Goal: Task Accomplishment & Management: Use online tool/utility

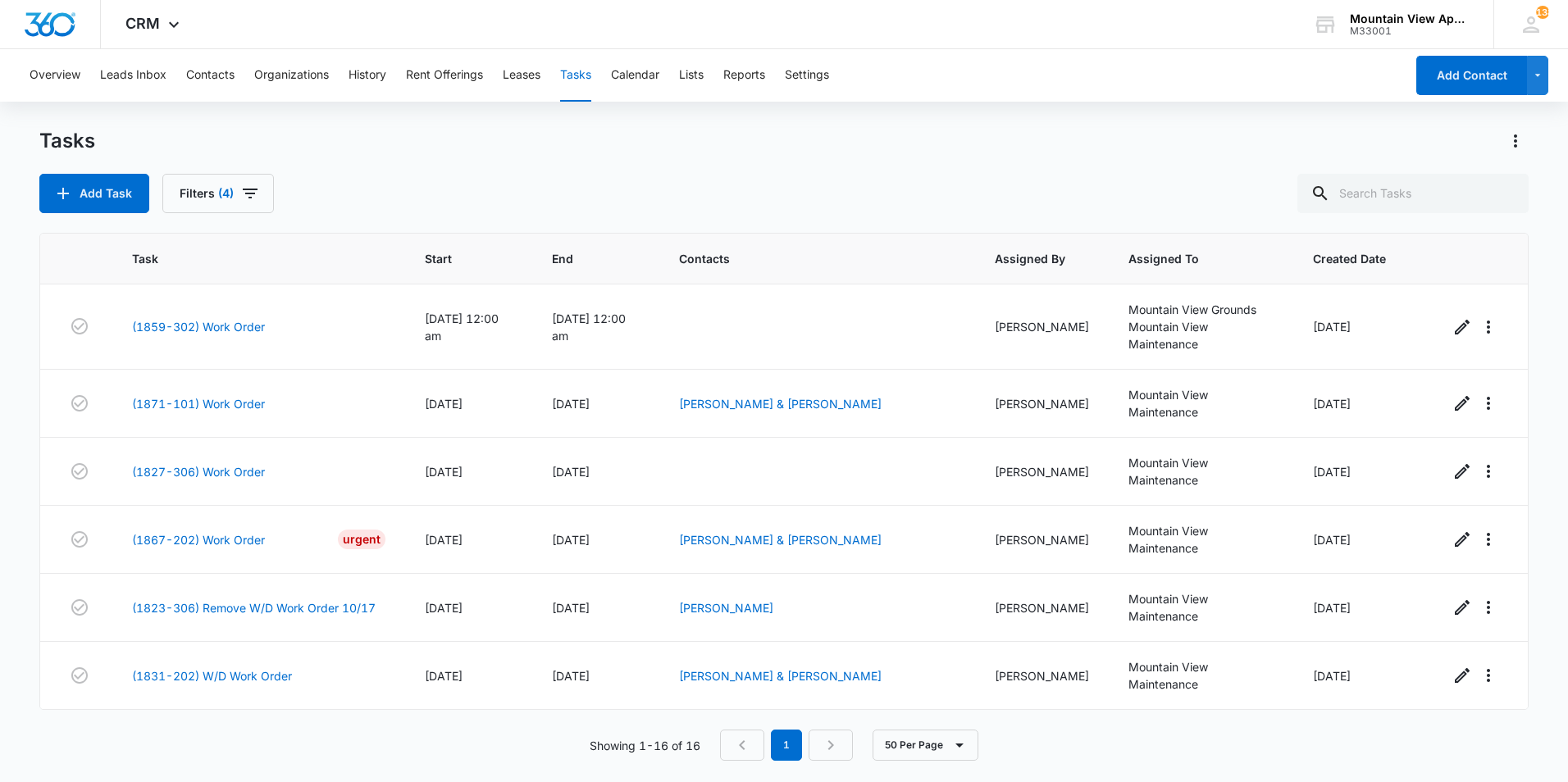
scroll to position [680, 0]
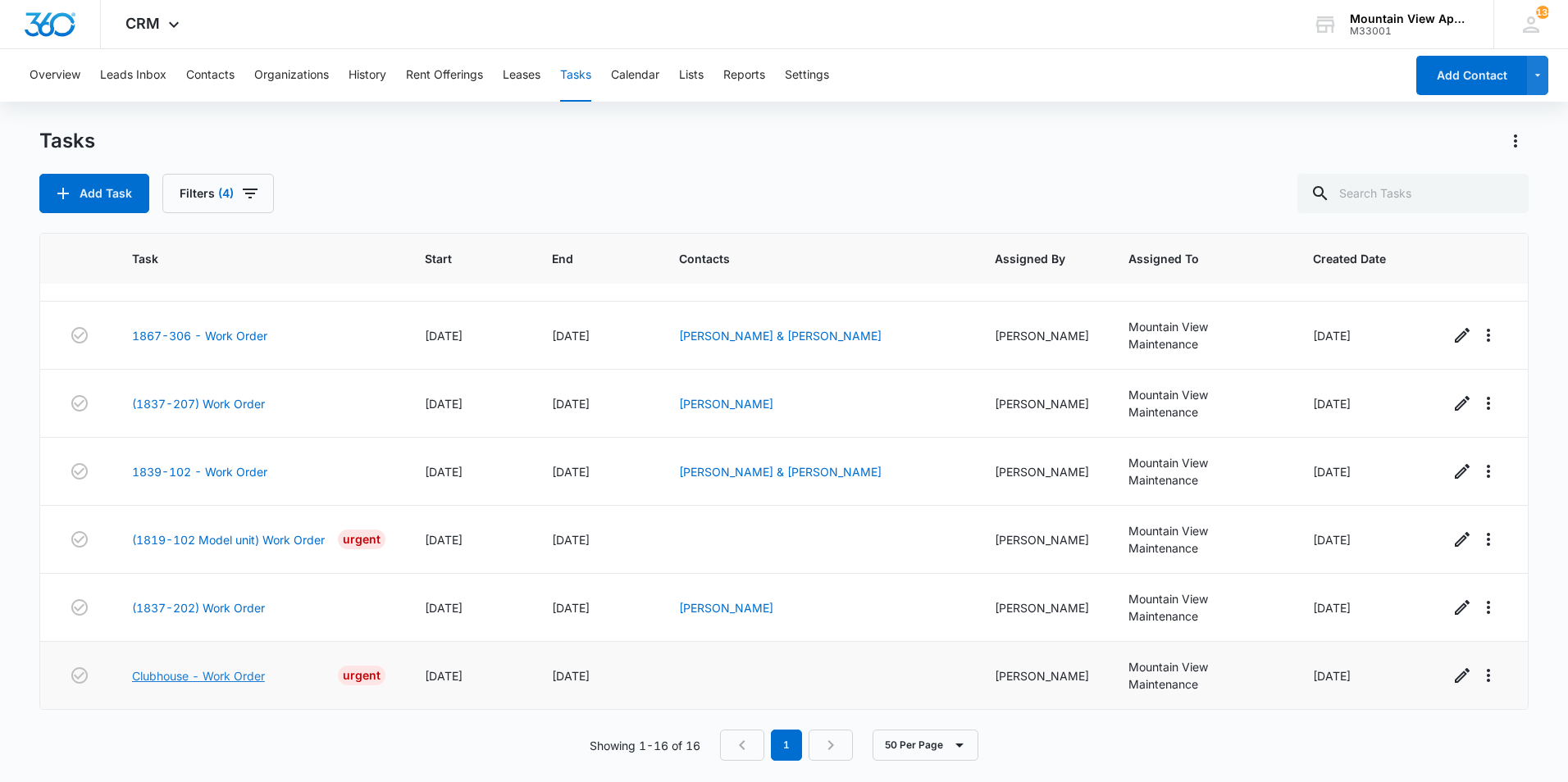
click at [196, 677] on link "Clubhouse - Work Order" at bounding box center [199, 676] width 133 height 17
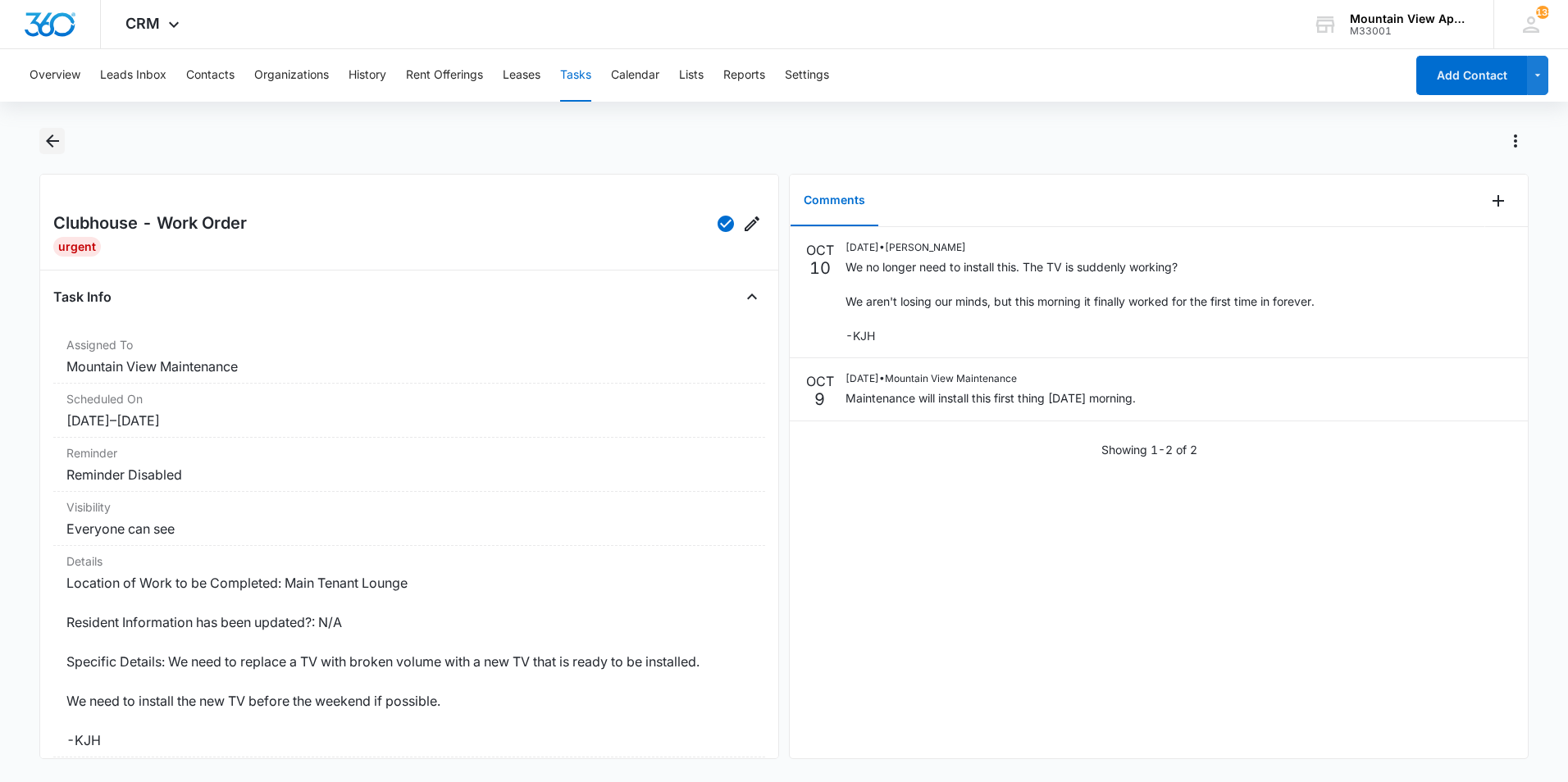
click at [57, 133] on icon "Back" at bounding box center [52, 141] width 20 height 20
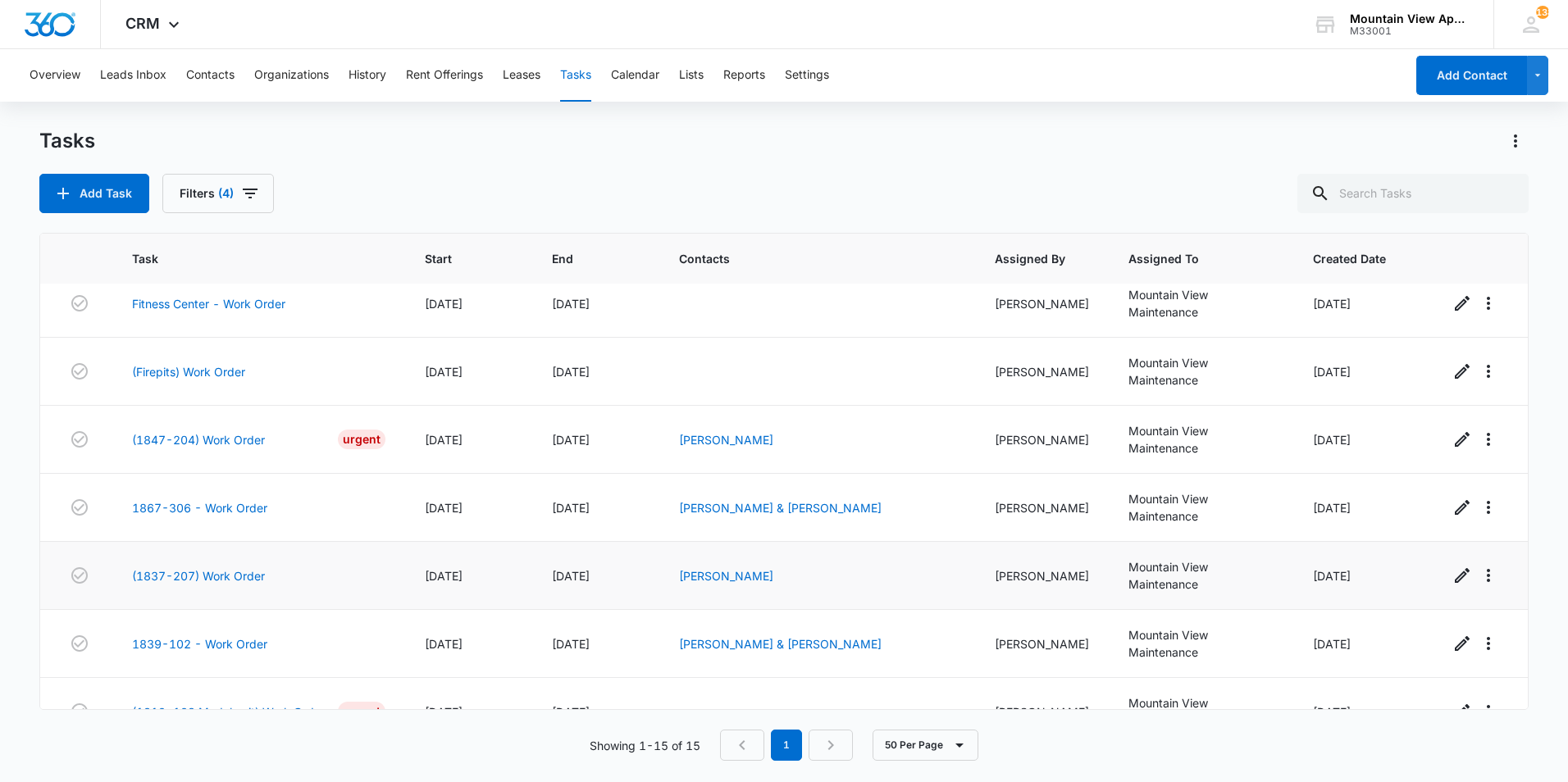
scroll to position [613, 0]
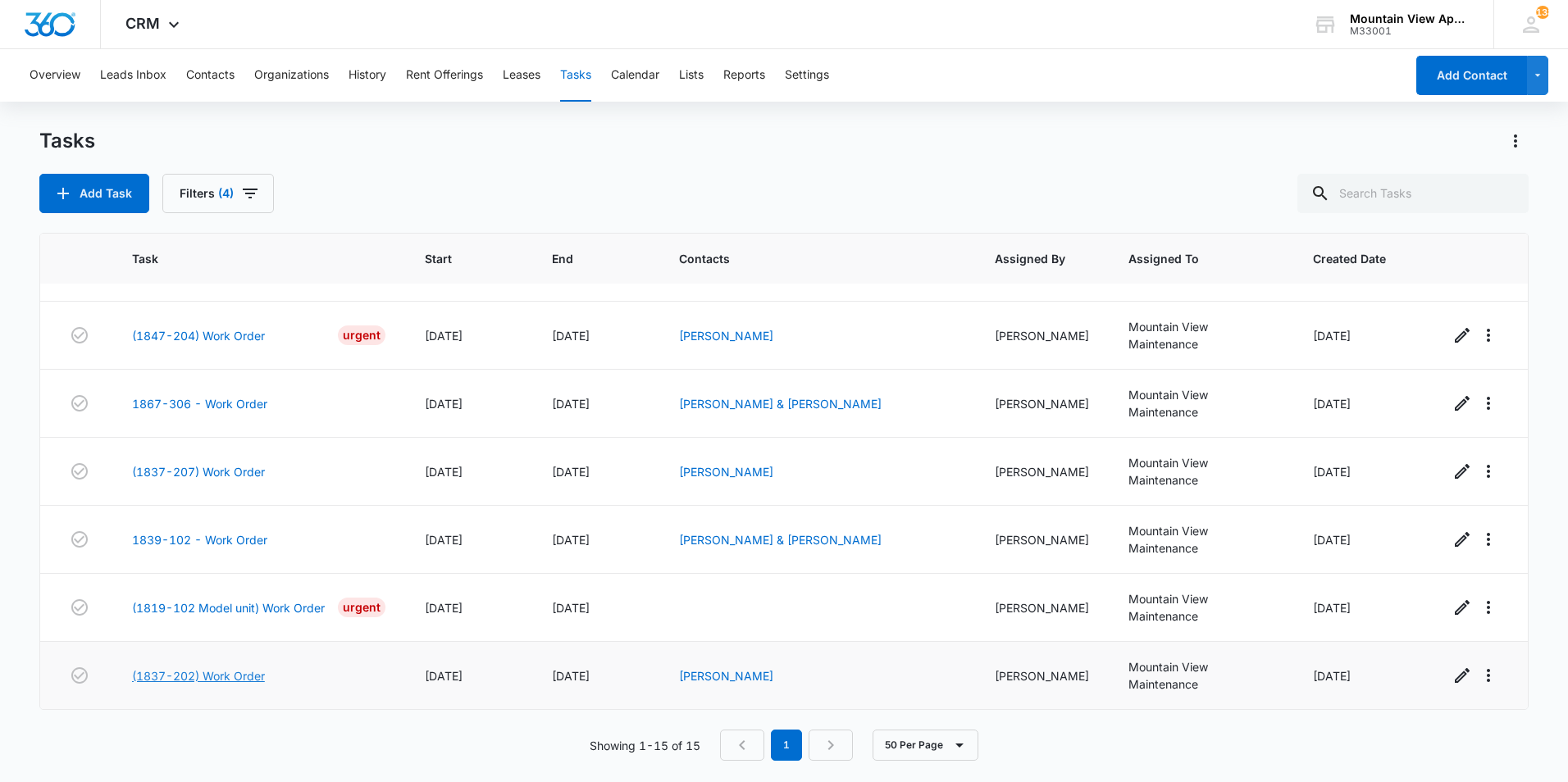
click at [213, 678] on link "(1837-202) Work Order" at bounding box center [199, 676] width 133 height 17
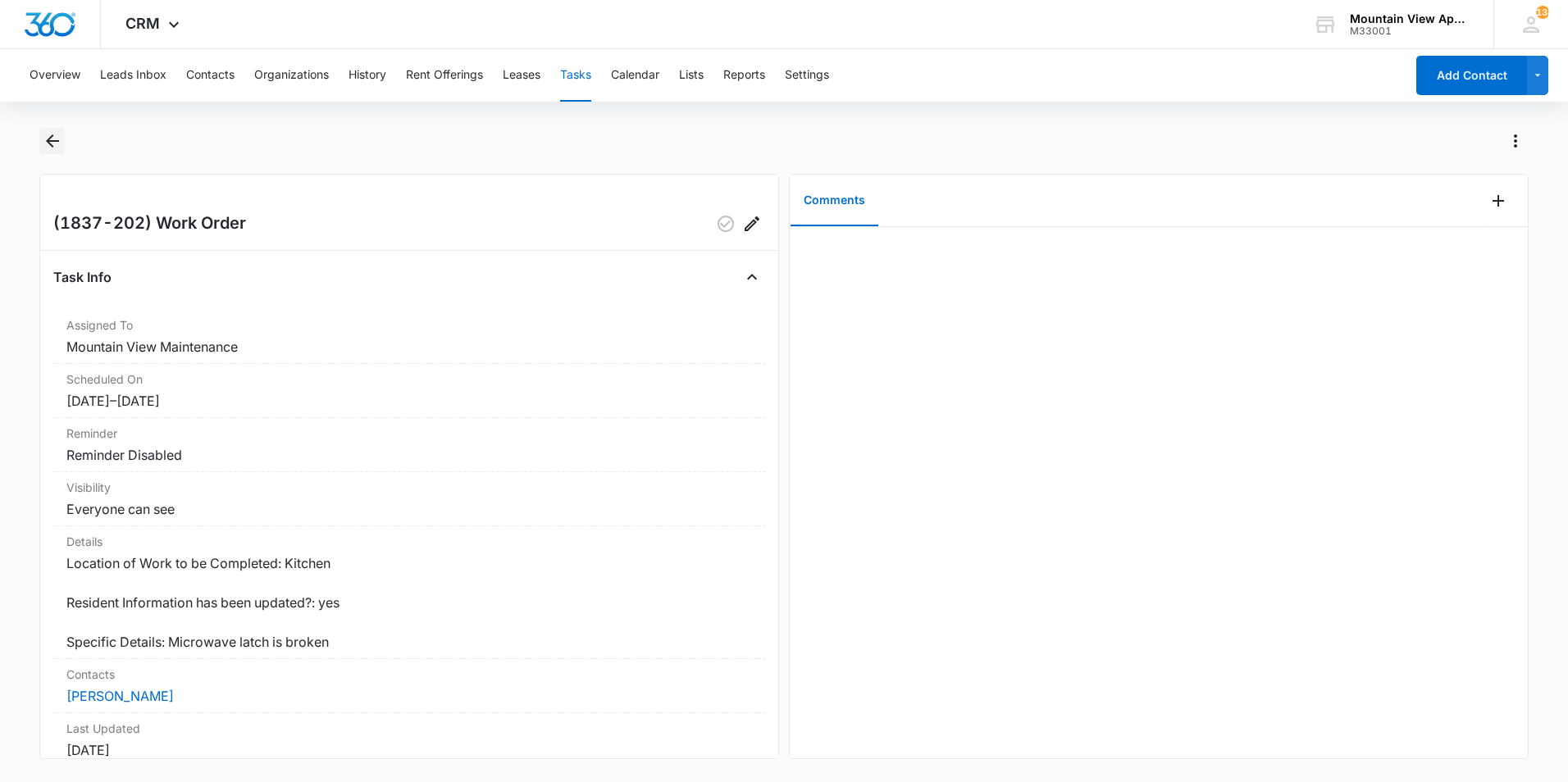
click at [44, 142] on icon "Back" at bounding box center [52, 141] width 20 height 20
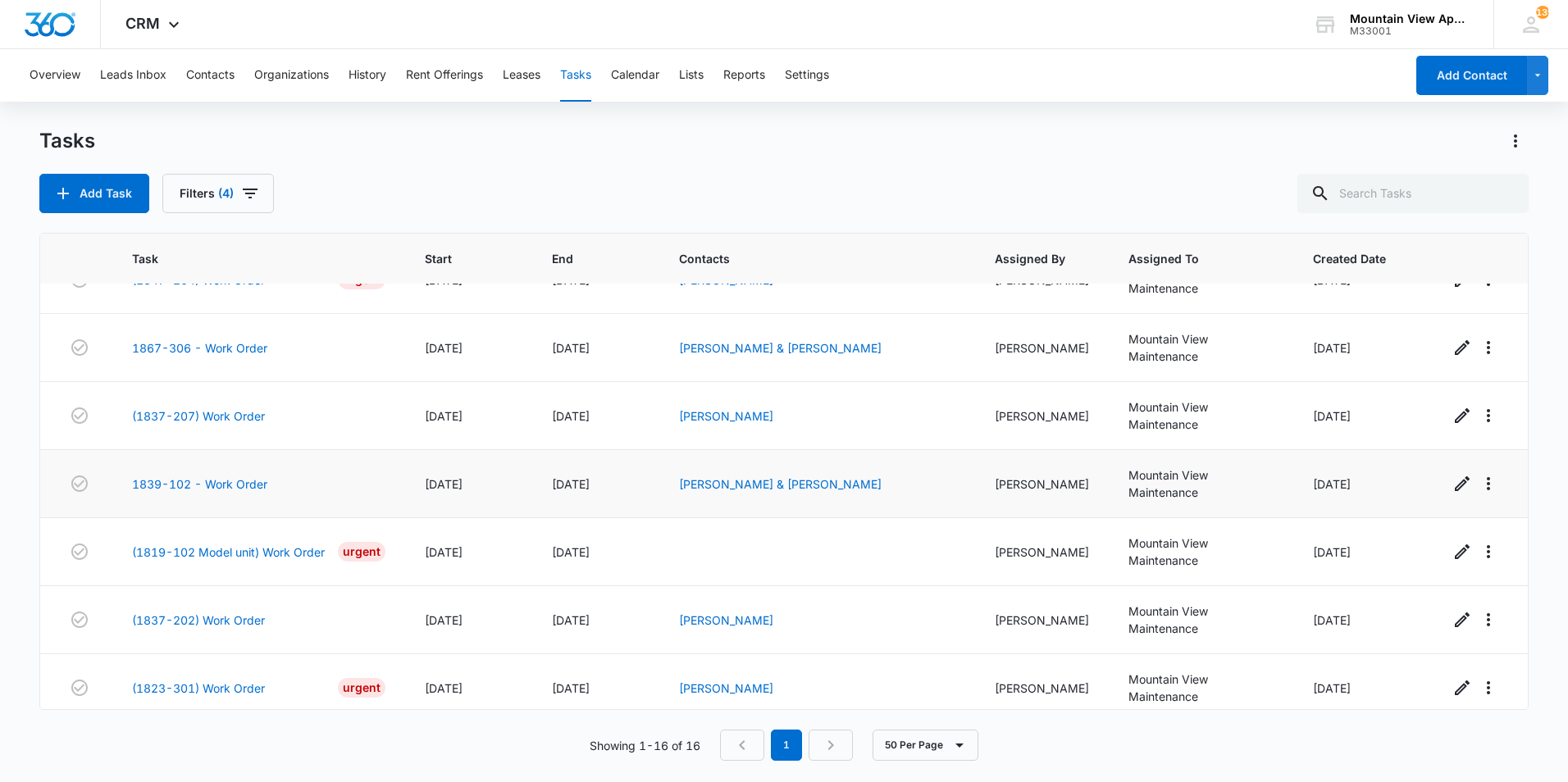
scroll to position [680, 0]
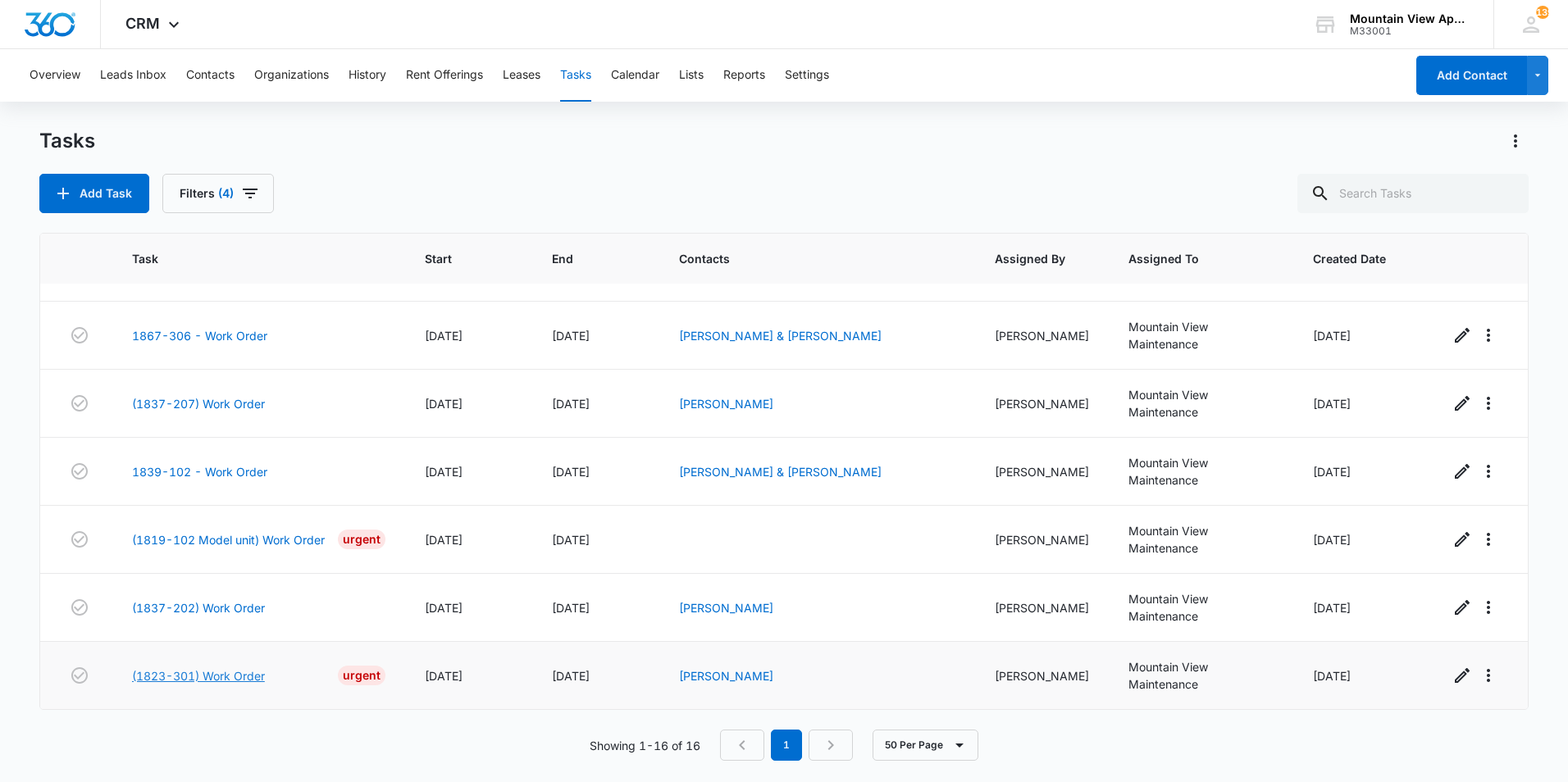
click at [211, 674] on link "(1823-301) Work Order" at bounding box center [199, 676] width 133 height 17
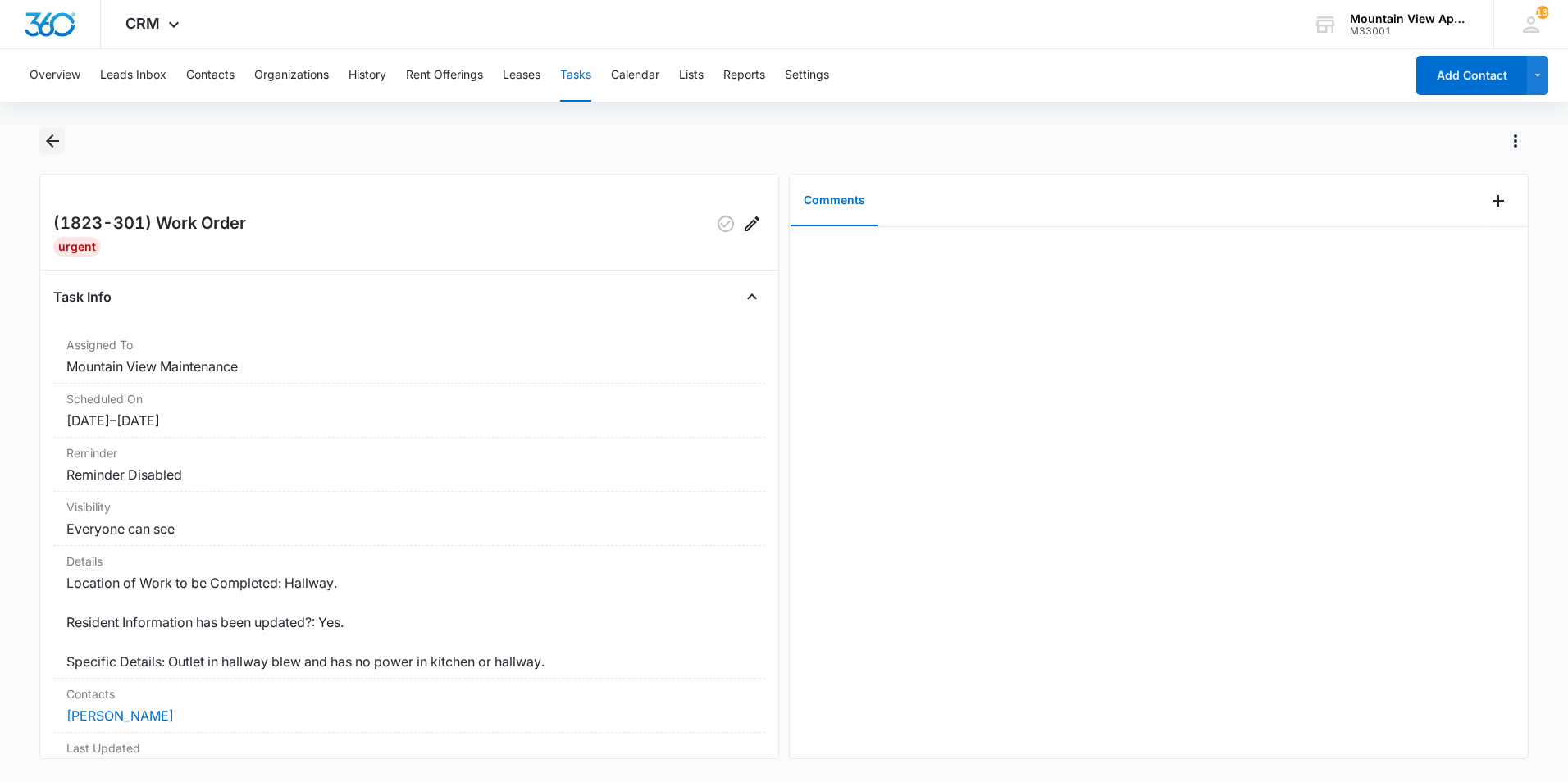
click at [54, 144] on icon "Back" at bounding box center [52, 141] width 20 height 20
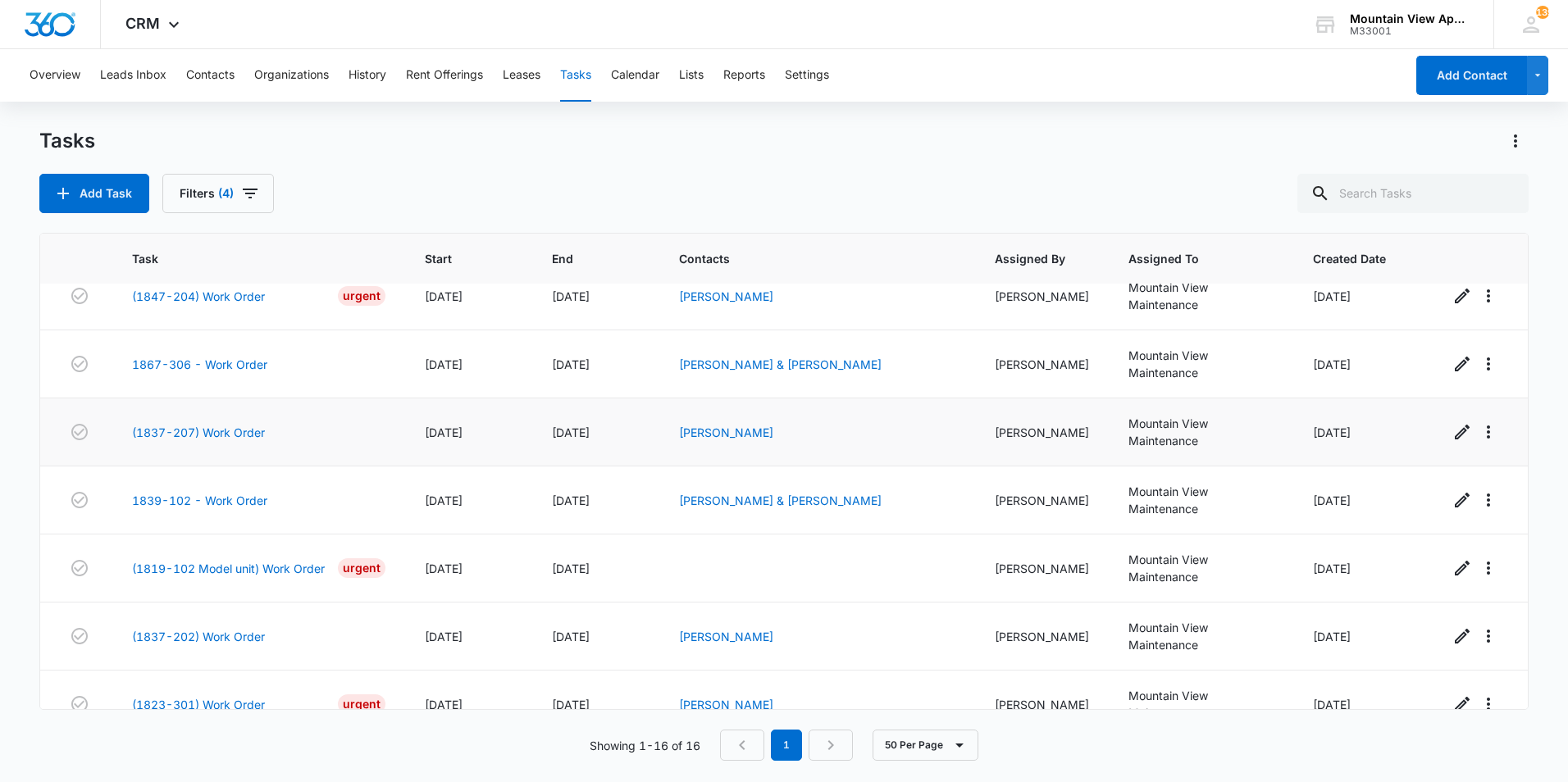
scroll to position [680, 0]
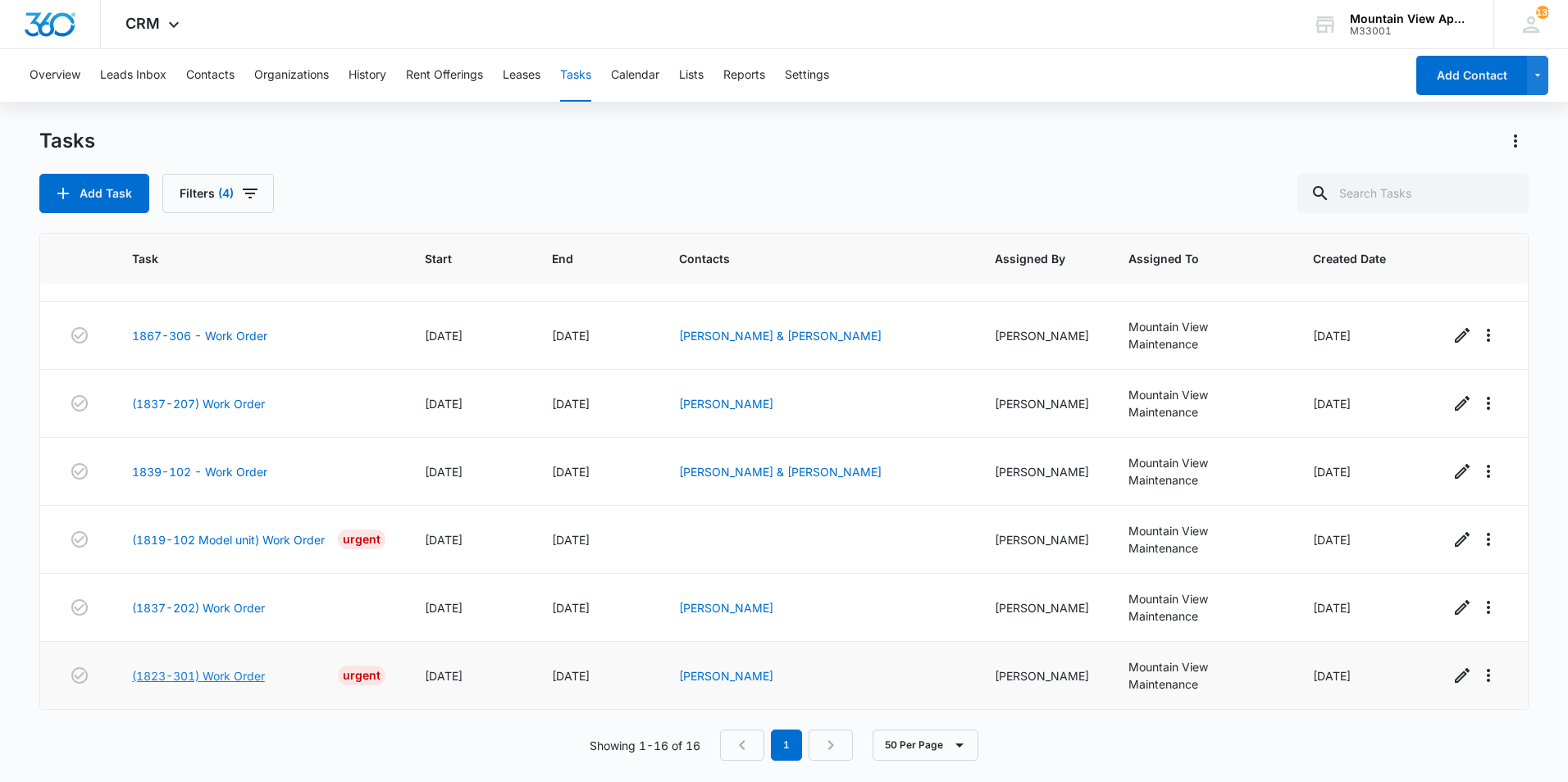
click at [225, 675] on link "(1823-301) Work Order" at bounding box center [199, 676] width 133 height 17
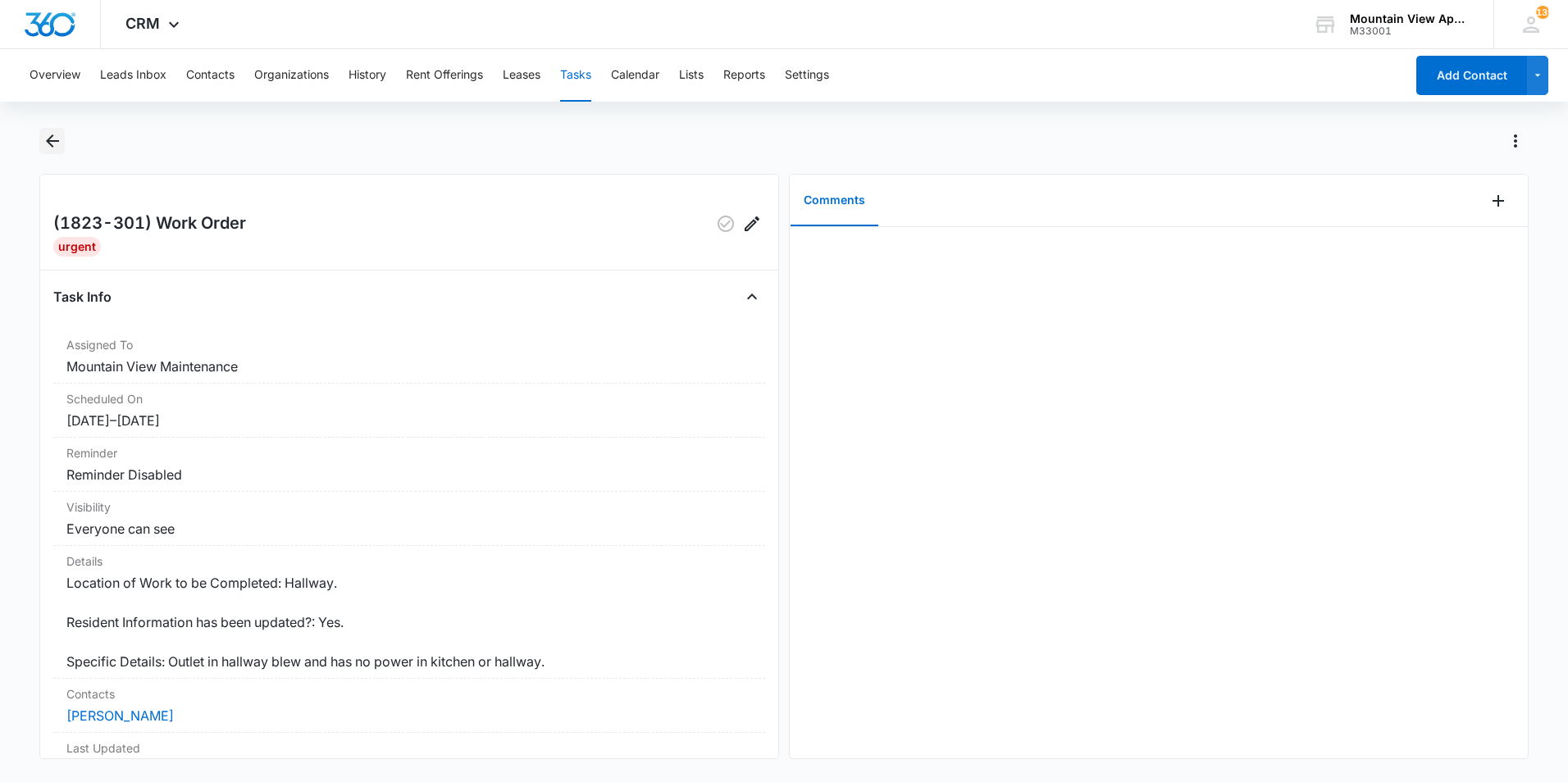
click at [52, 143] on icon "Back" at bounding box center [52, 141] width 20 height 20
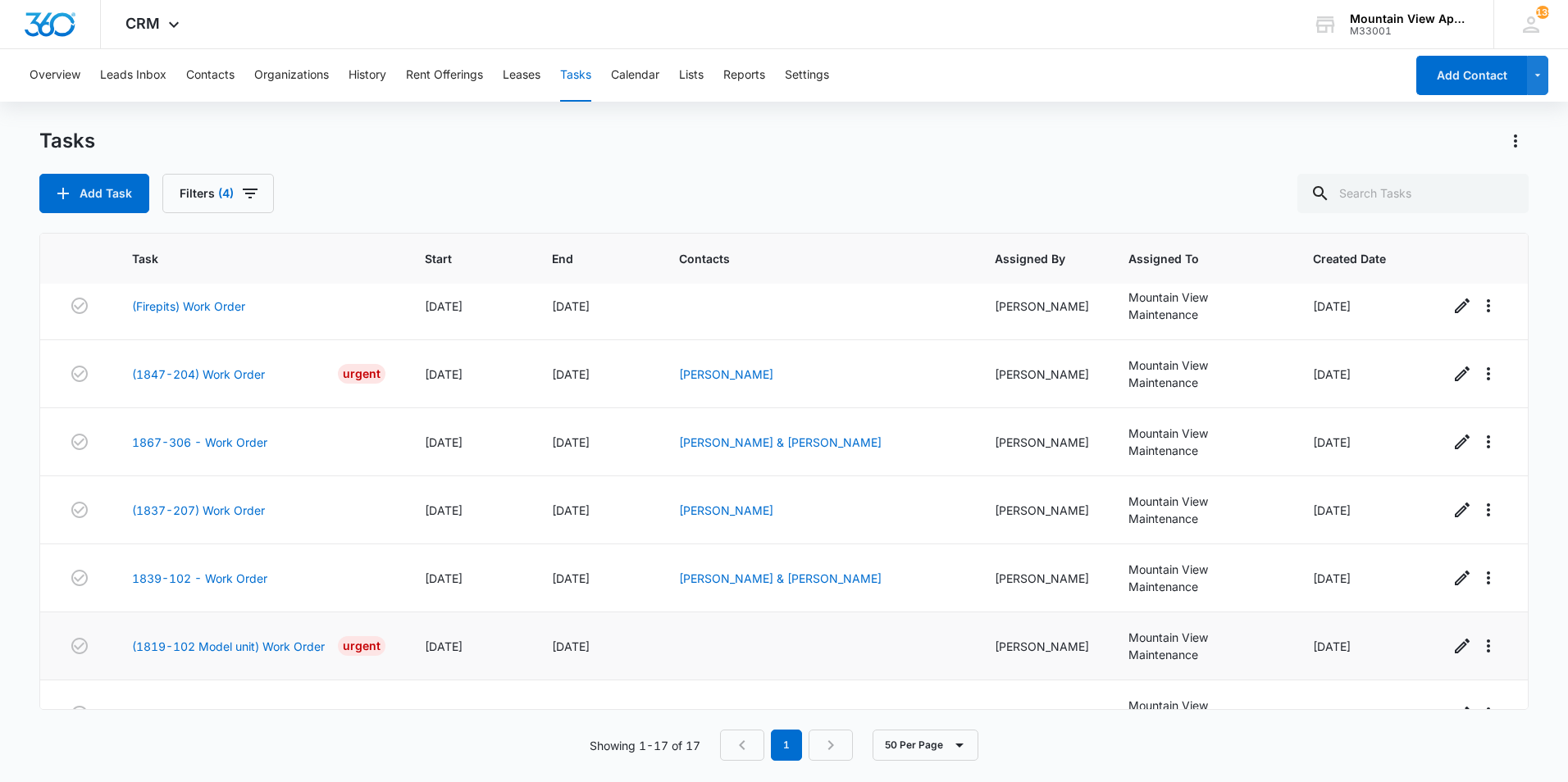
scroll to position [749, 0]
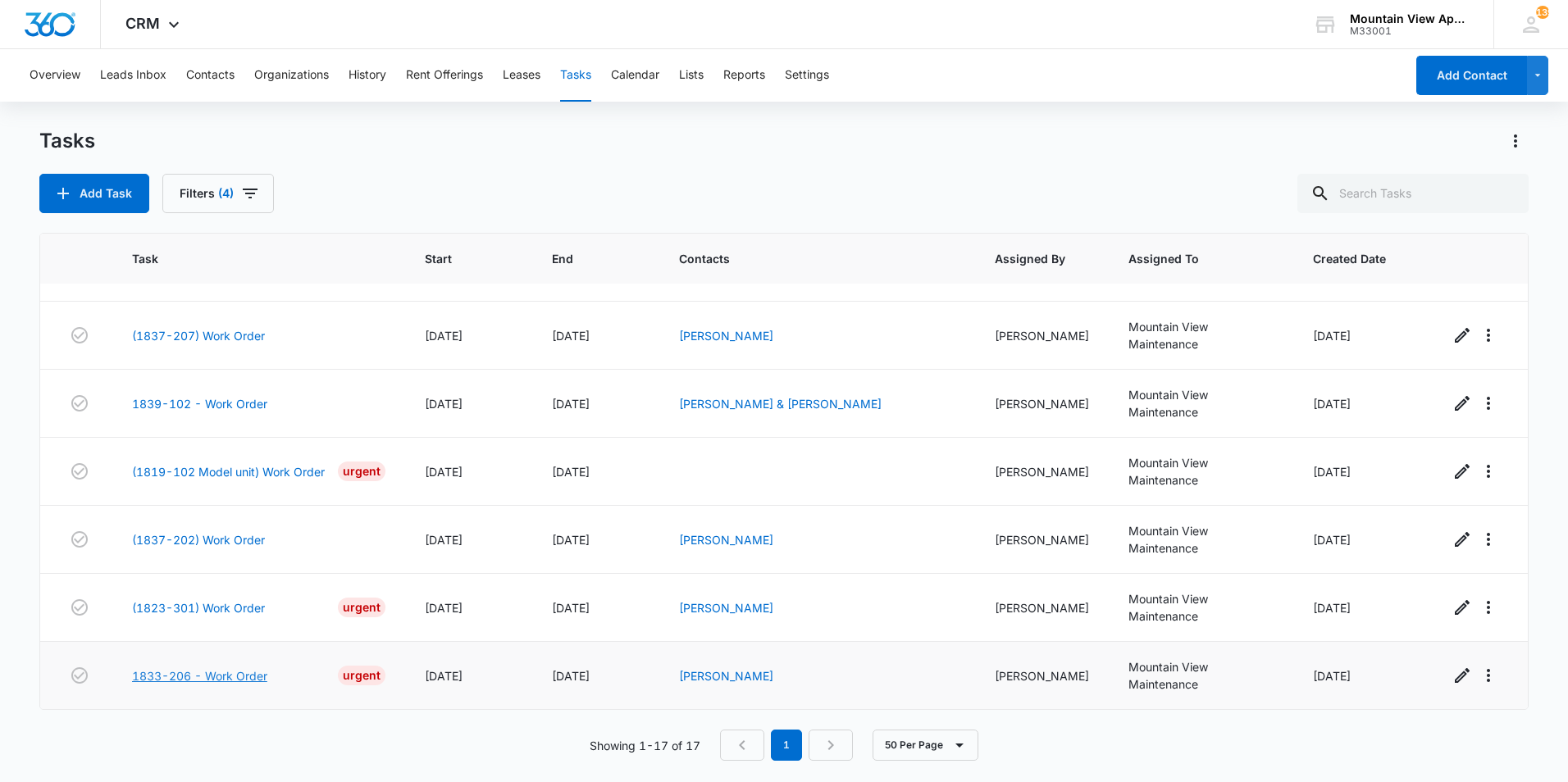
click at [221, 677] on link "1833-206 - Work Order" at bounding box center [200, 676] width 136 height 17
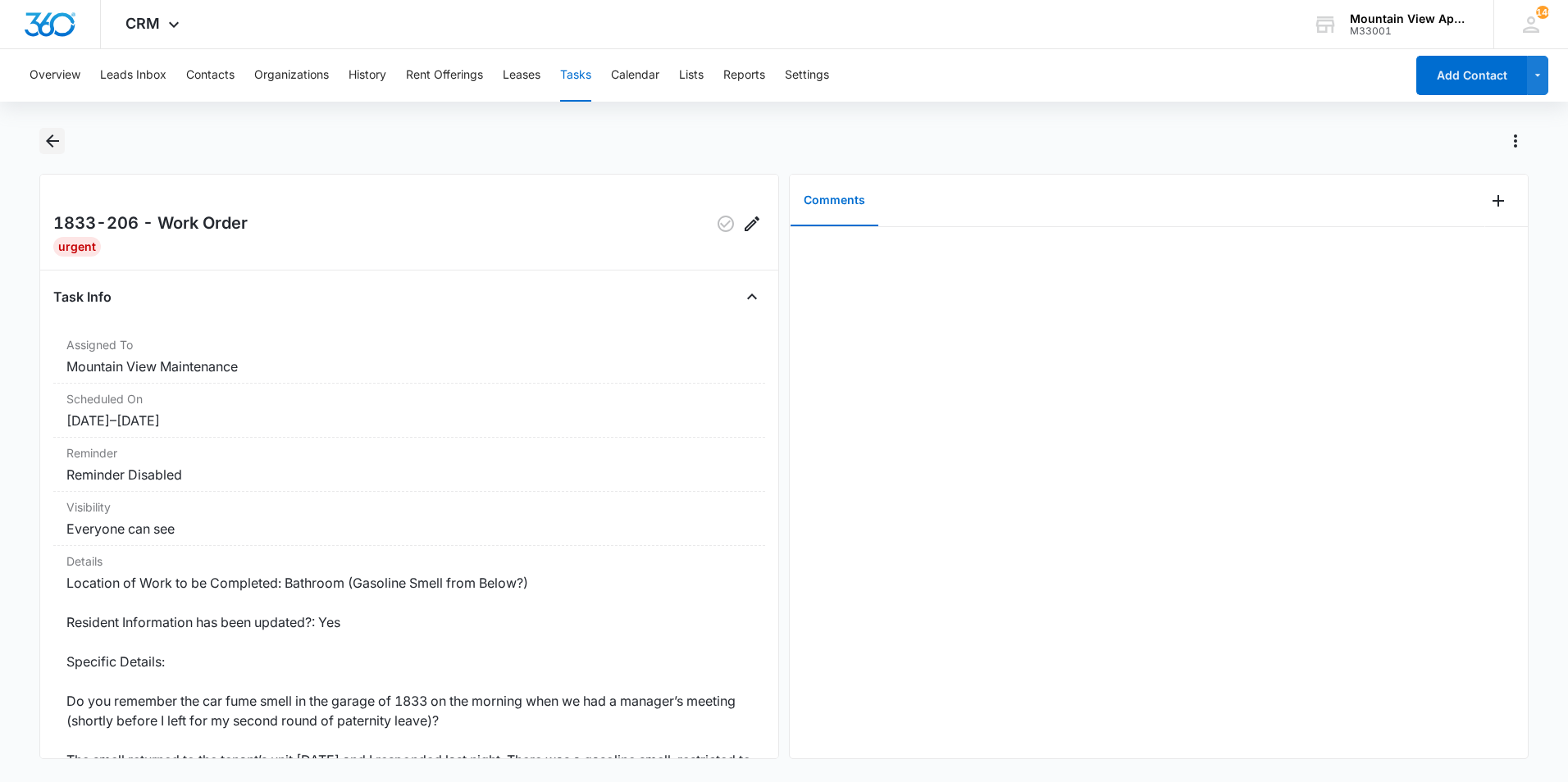
click at [53, 139] on icon "Back" at bounding box center [52, 141] width 20 height 20
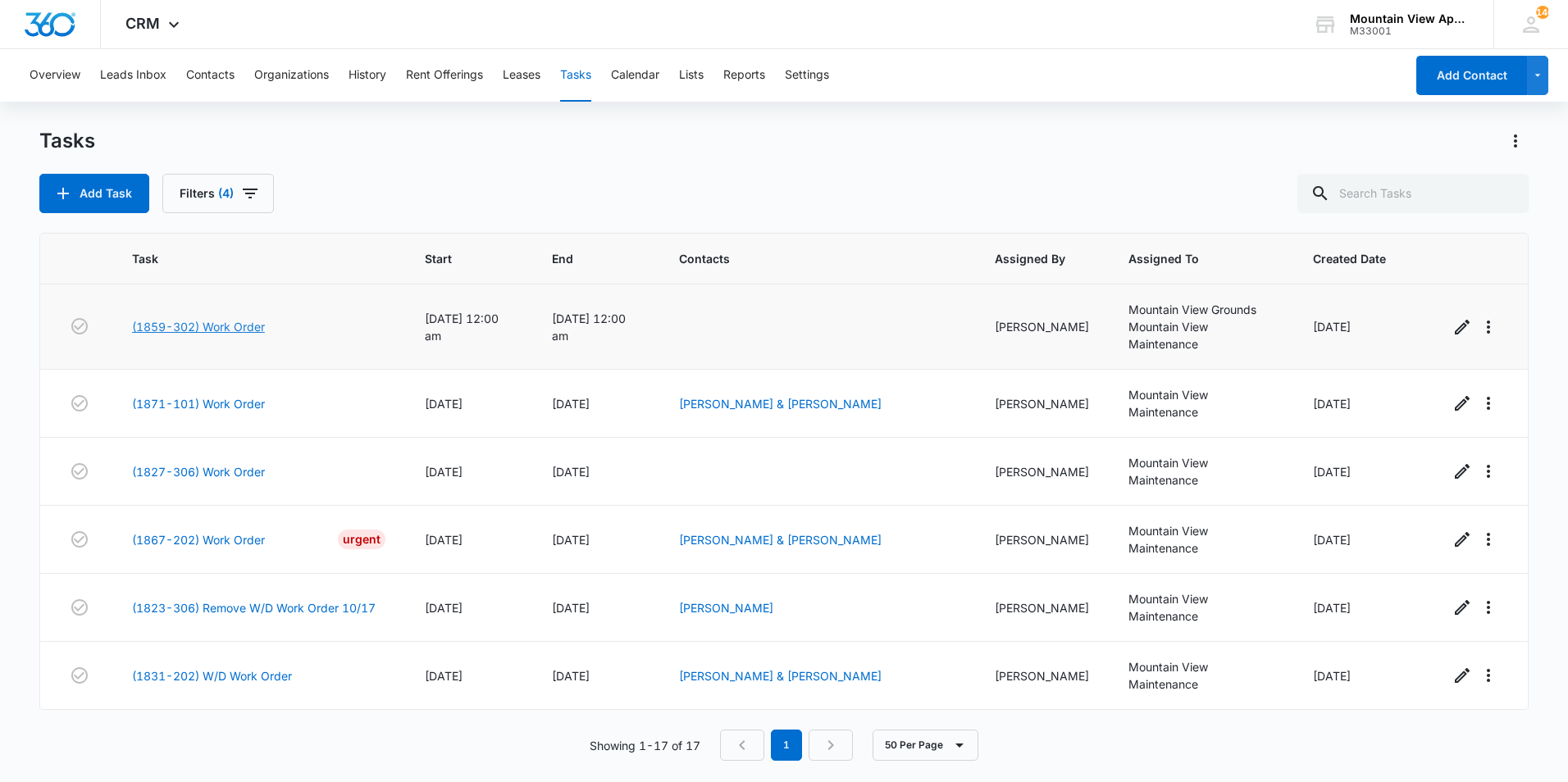
click at [213, 326] on link "(1859-302) Work Order" at bounding box center [199, 327] width 133 height 17
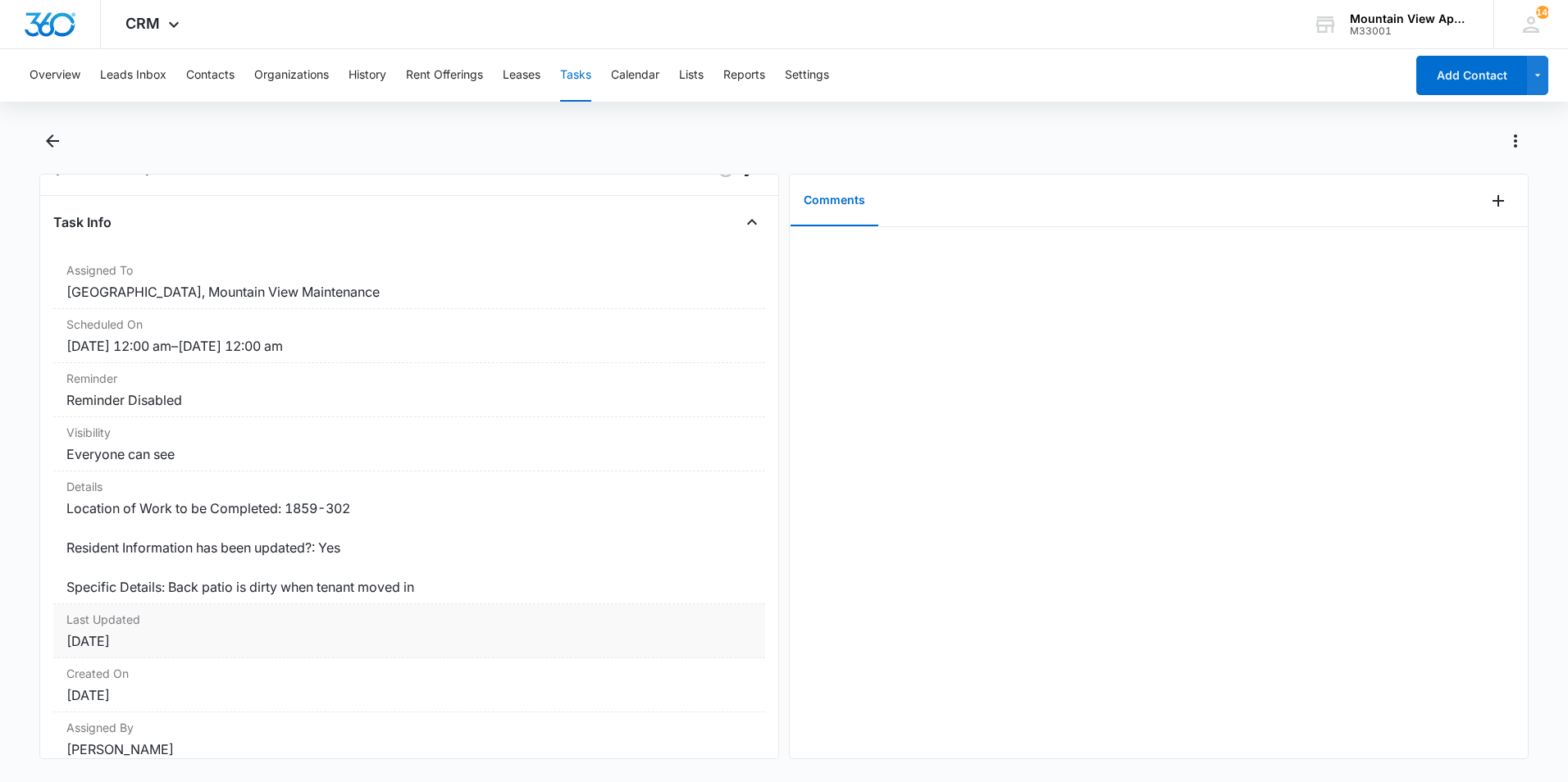
scroll to position [122, 0]
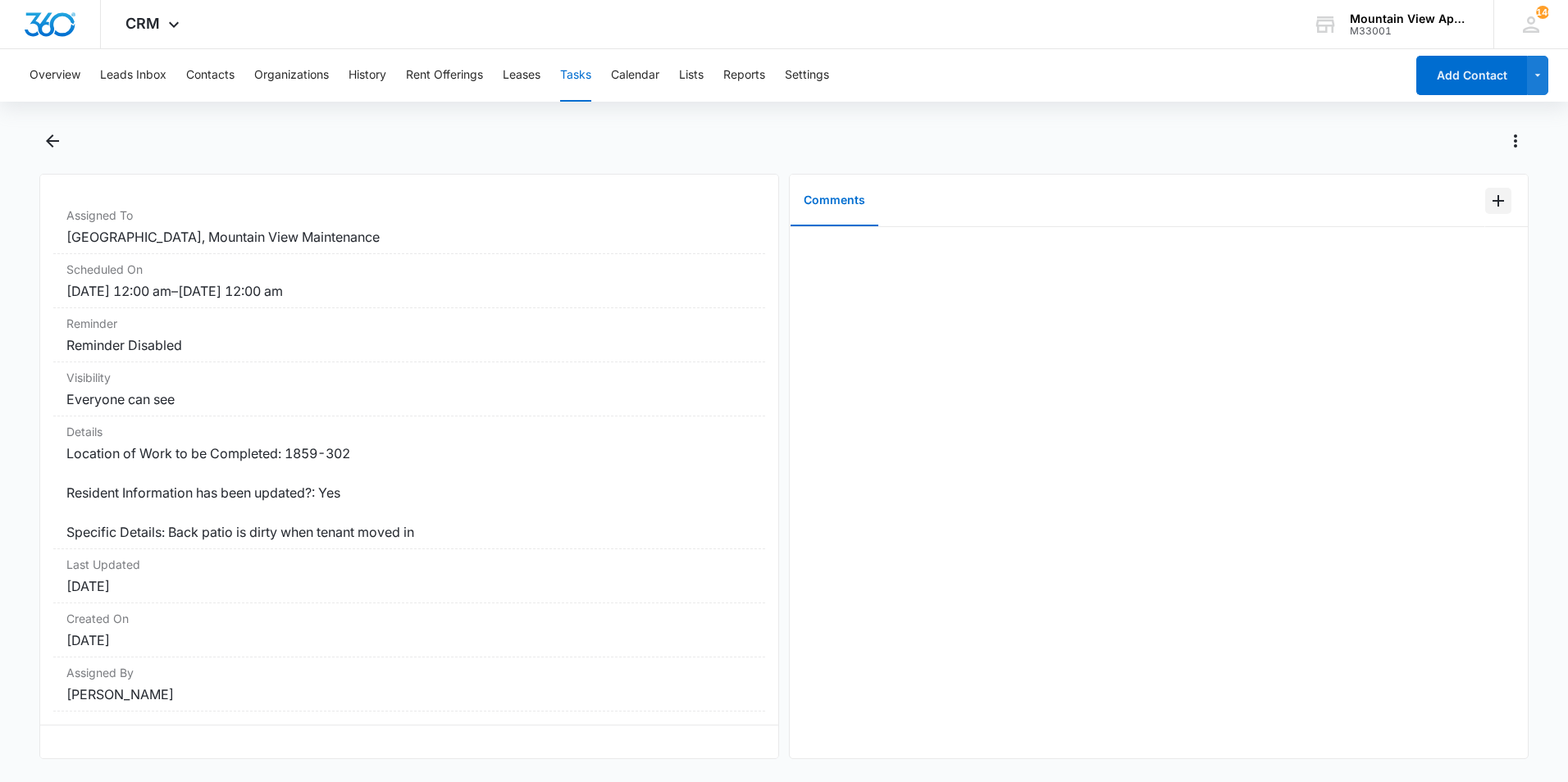
click at [1492, 200] on icon "Add Comment" at bounding box center [1497, 201] width 11 height 11
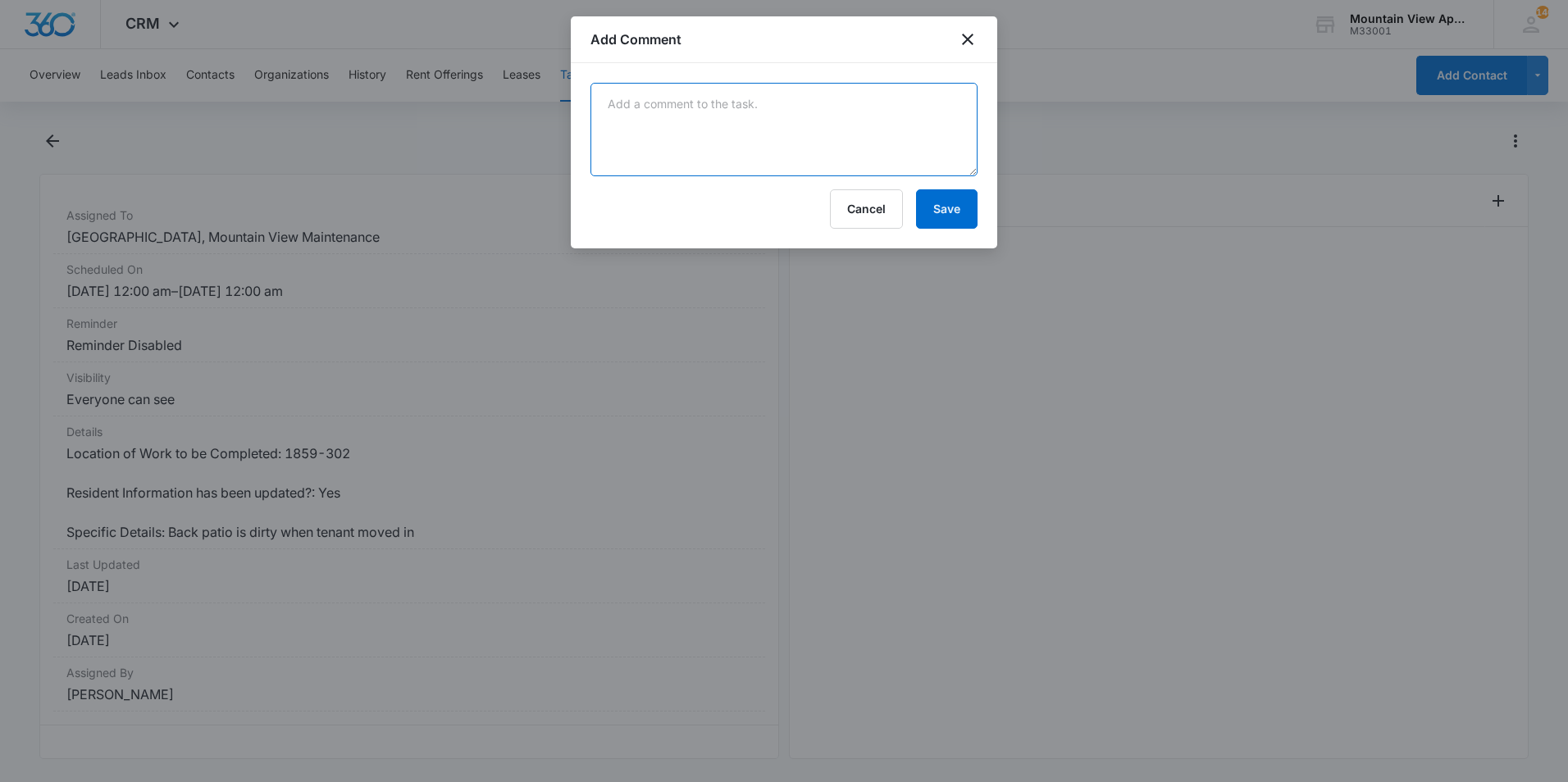
click at [842, 139] on textarea at bounding box center [784, 130] width 387 height 94
type textarea "Tenant came in and said not to worry about it afterall. Closing."
click at [939, 213] on button "Save" at bounding box center [947, 209] width 61 height 39
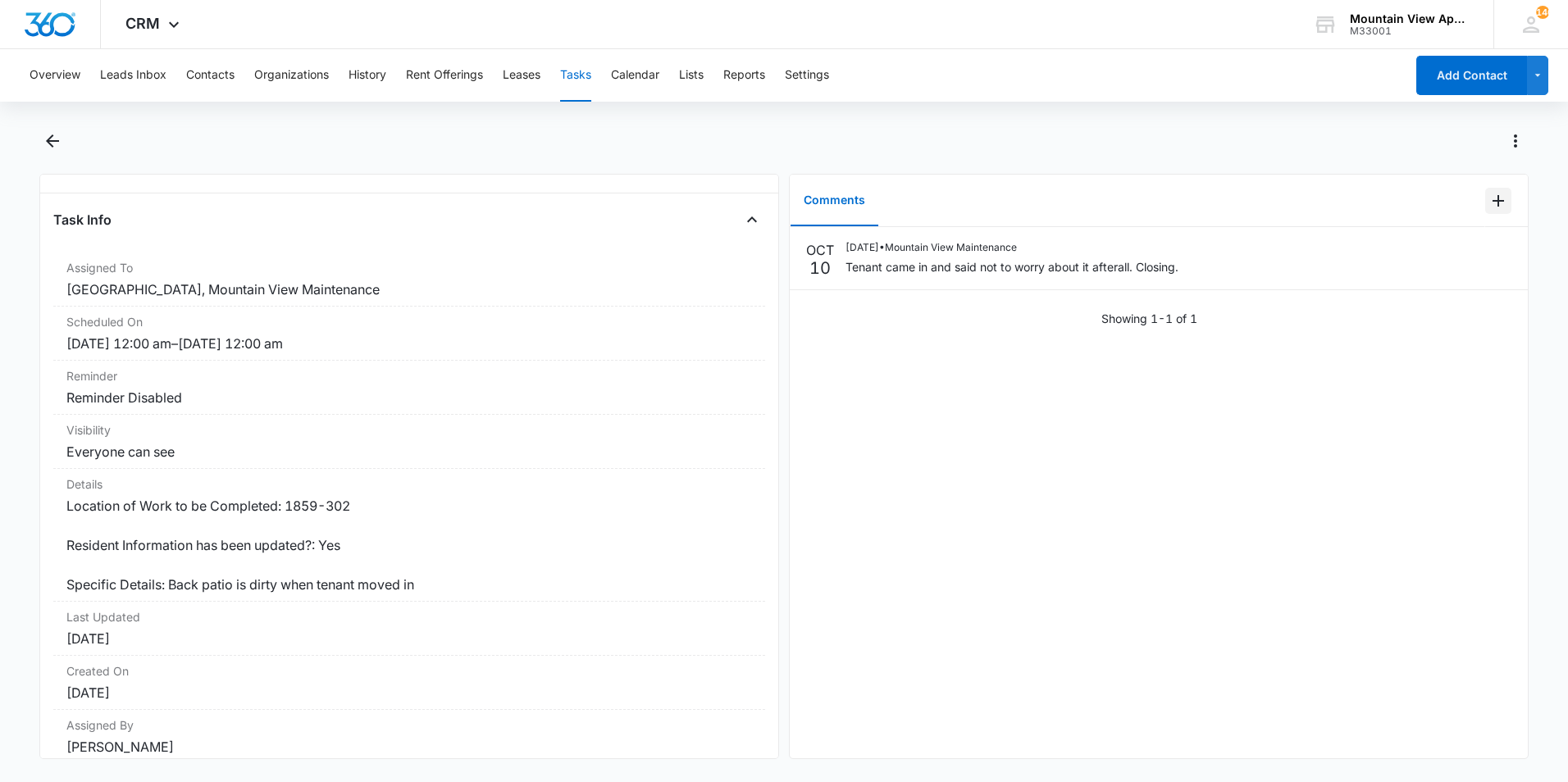
scroll to position [0, 0]
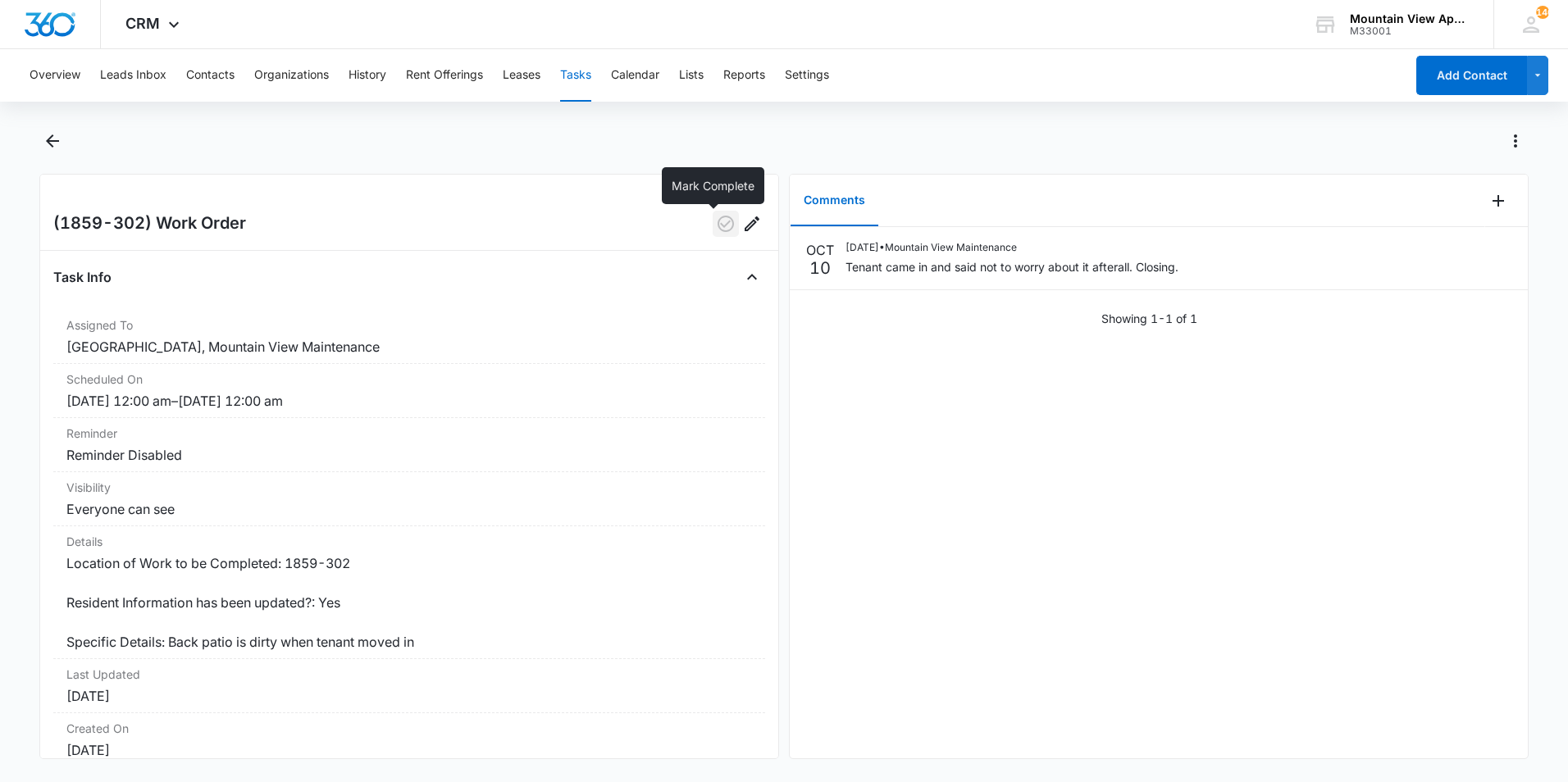
click at [716, 225] on icon "button" at bounding box center [726, 224] width 20 height 20
click at [53, 140] on icon "Back" at bounding box center [52, 141] width 13 height 13
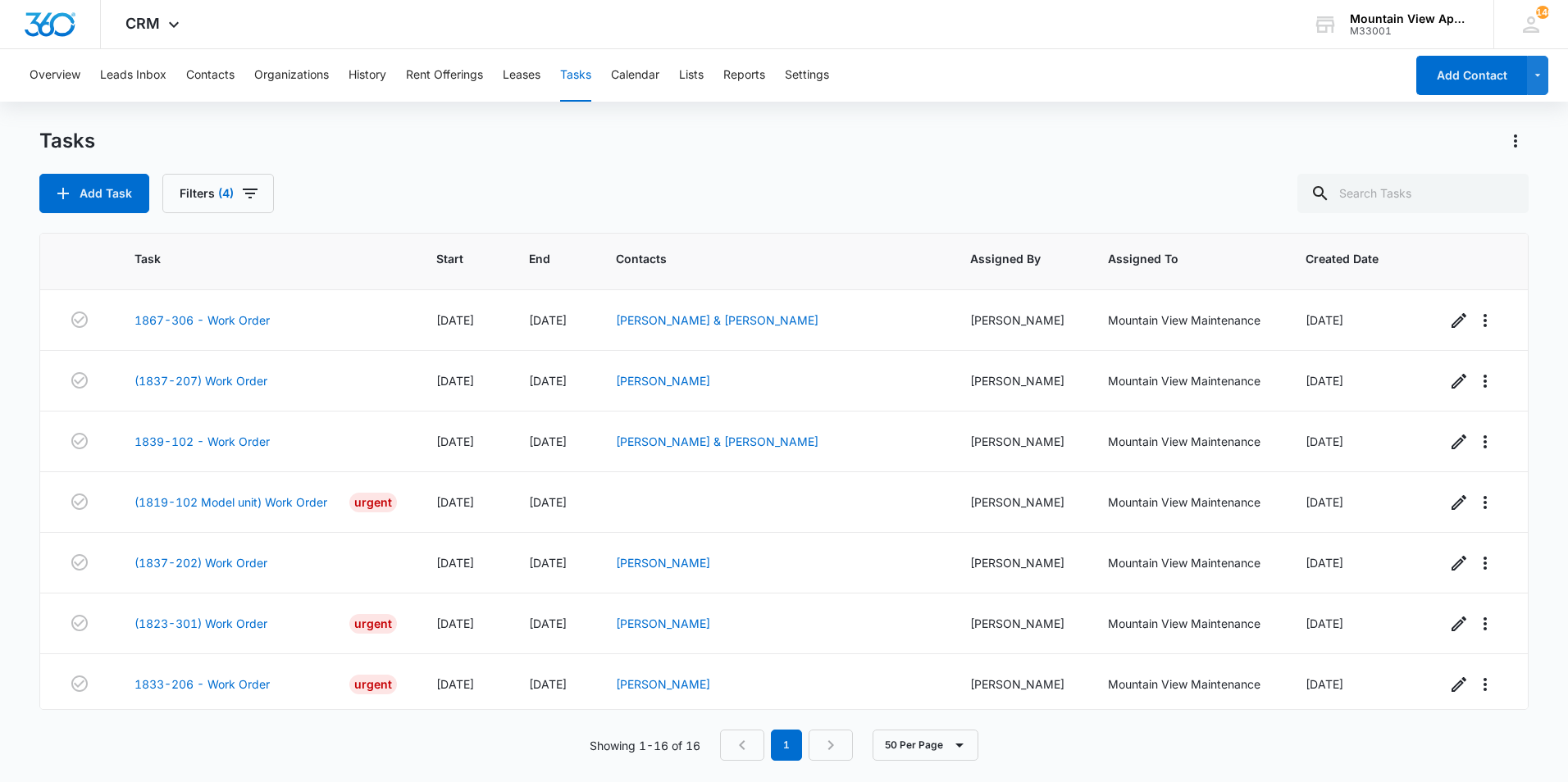
scroll to position [546, 0]
